Goal: Find specific page/section: Find specific page/section

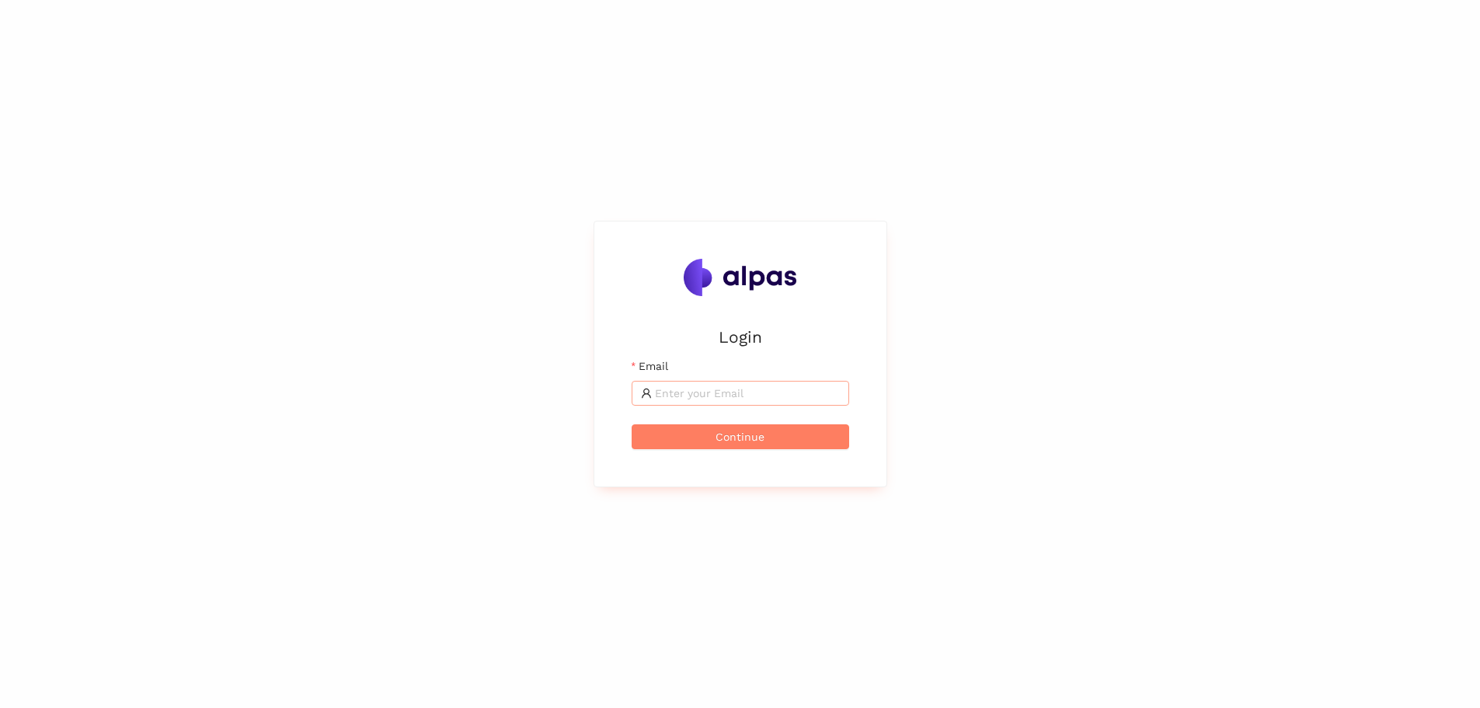
click at [705, 391] on input "Email" at bounding box center [747, 393] width 185 height 17
type input "daniel.noack@biotronik.com"
click at [689, 436] on button "Continue" at bounding box center [741, 436] width 218 height 25
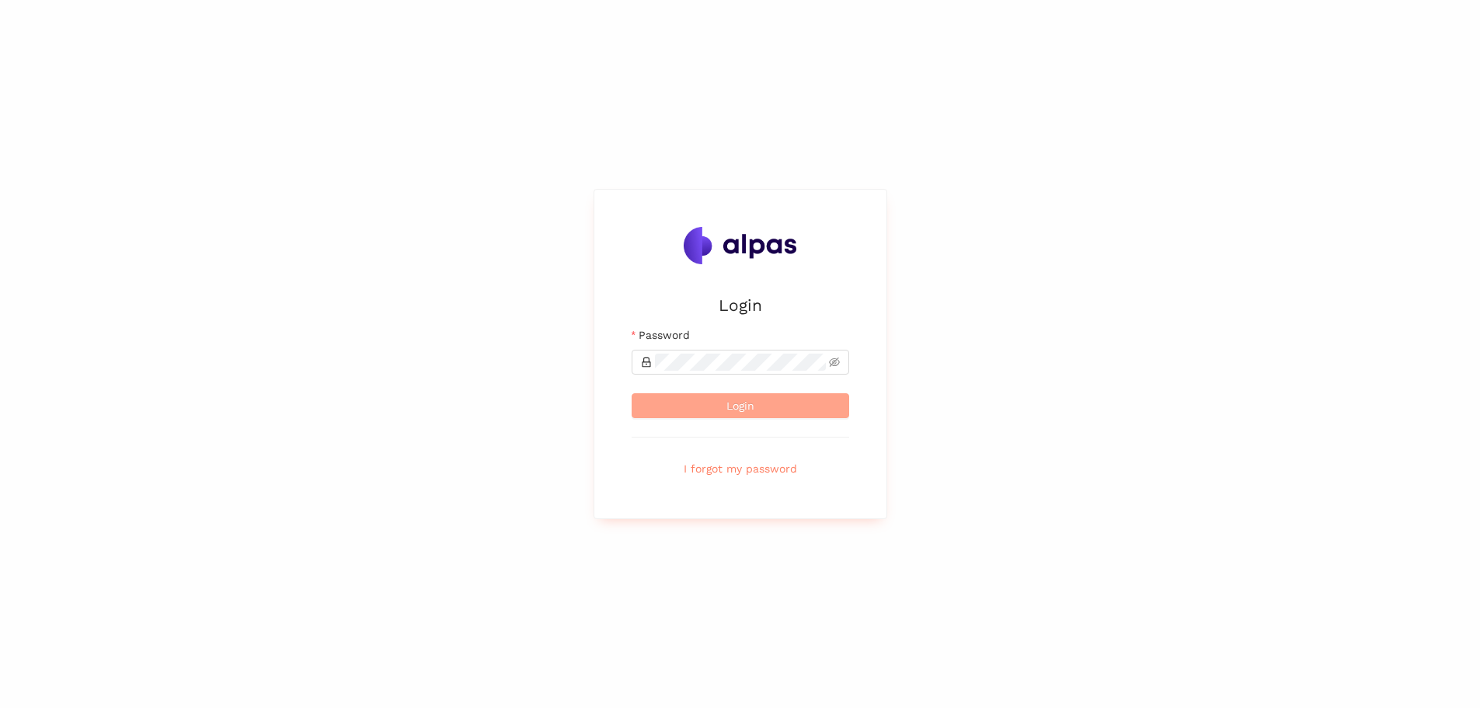
click at [727, 408] on span "Login" at bounding box center [741, 405] width 28 height 17
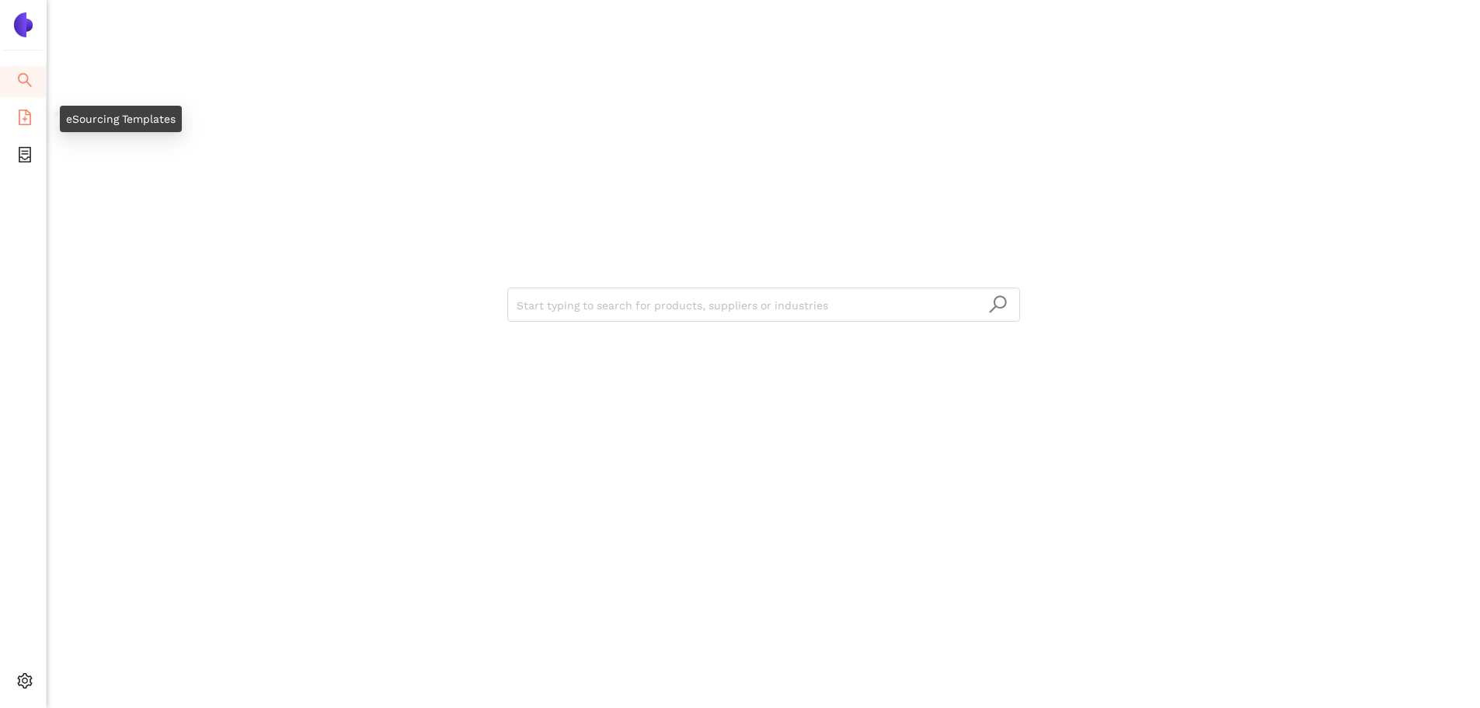
click at [23, 115] on icon "file-add" at bounding box center [25, 118] width 16 height 16
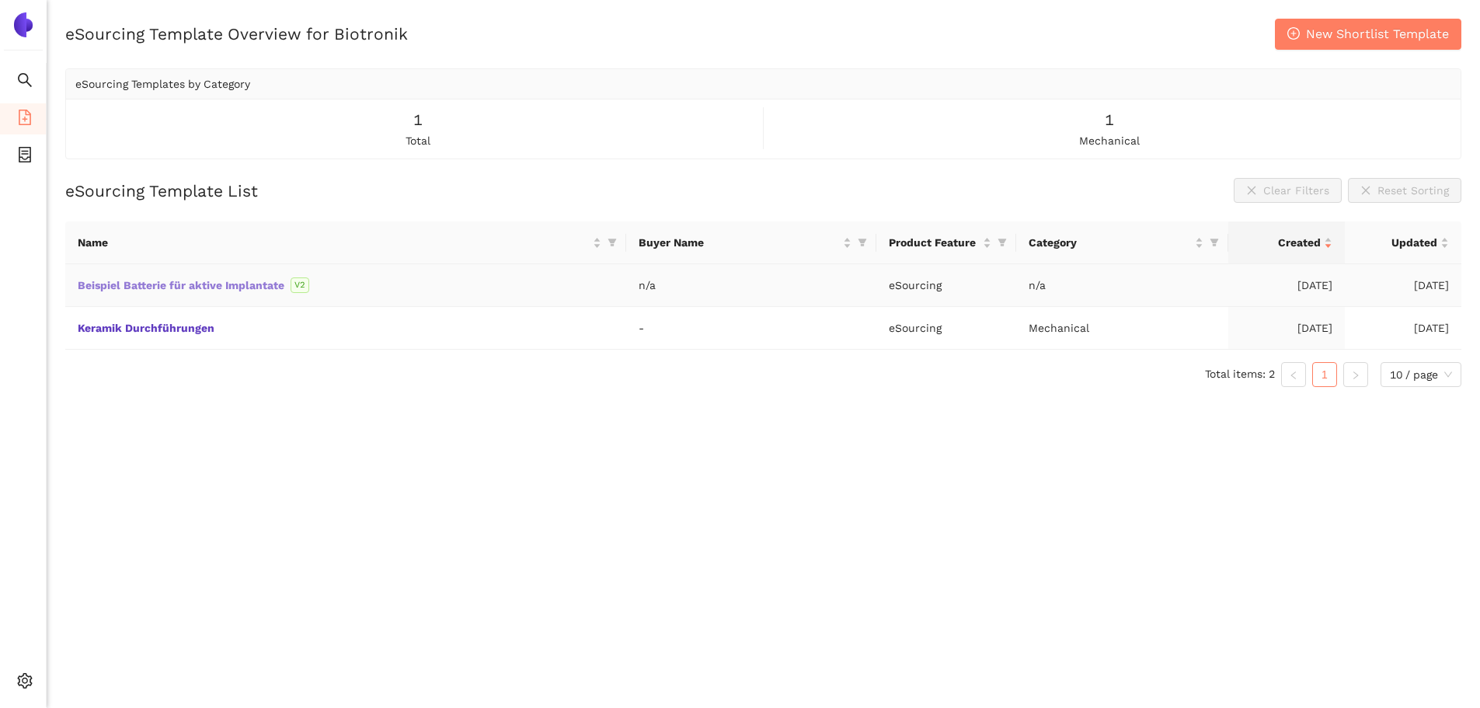
click at [0, 0] on link "Beispiel Batterie für aktive Implantate" at bounding box center [0, 0] width 0 height 0
